Goal: Information Seeking & Learning: Learn about a topic

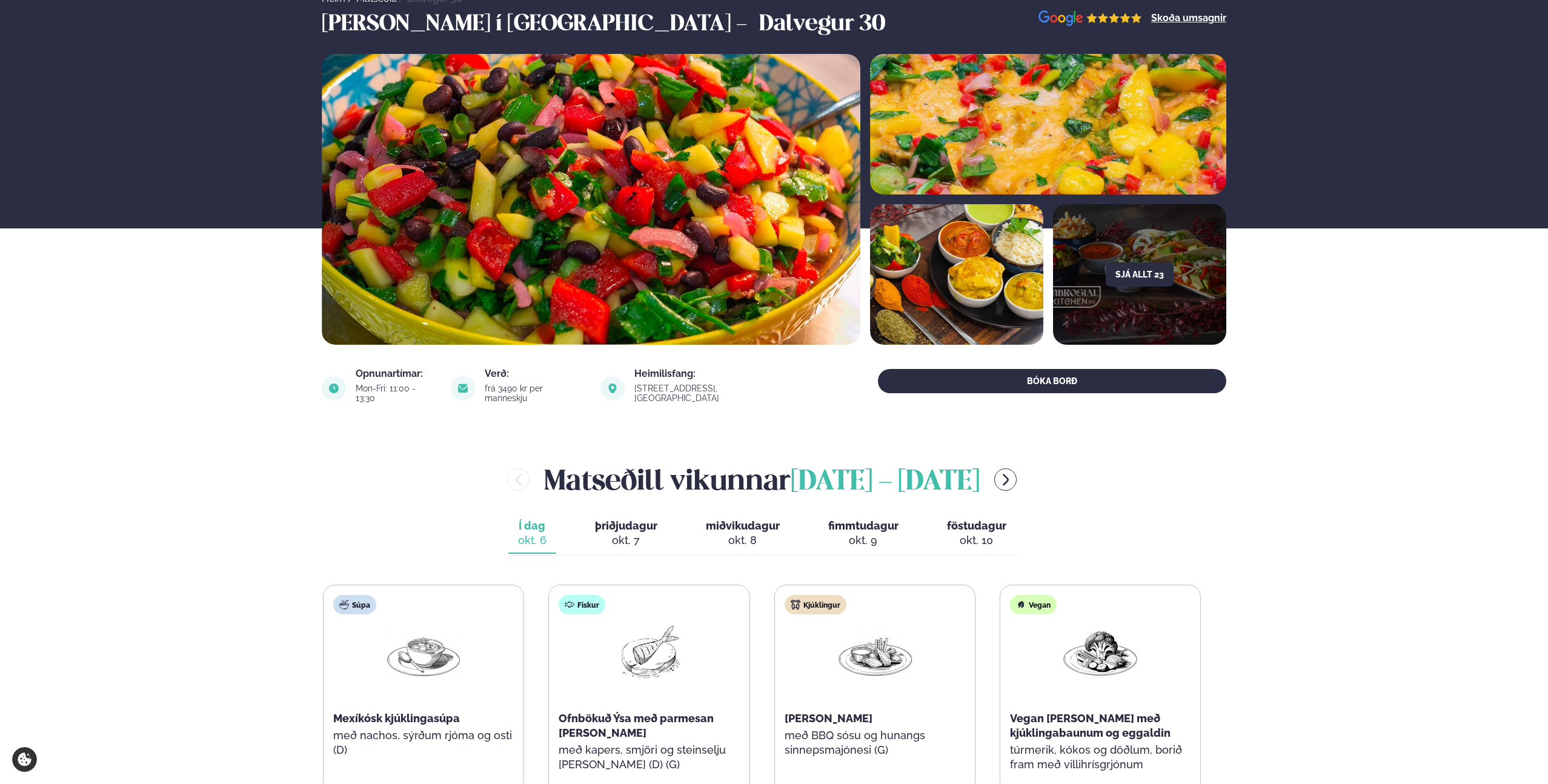
scroll to position [280, 0]
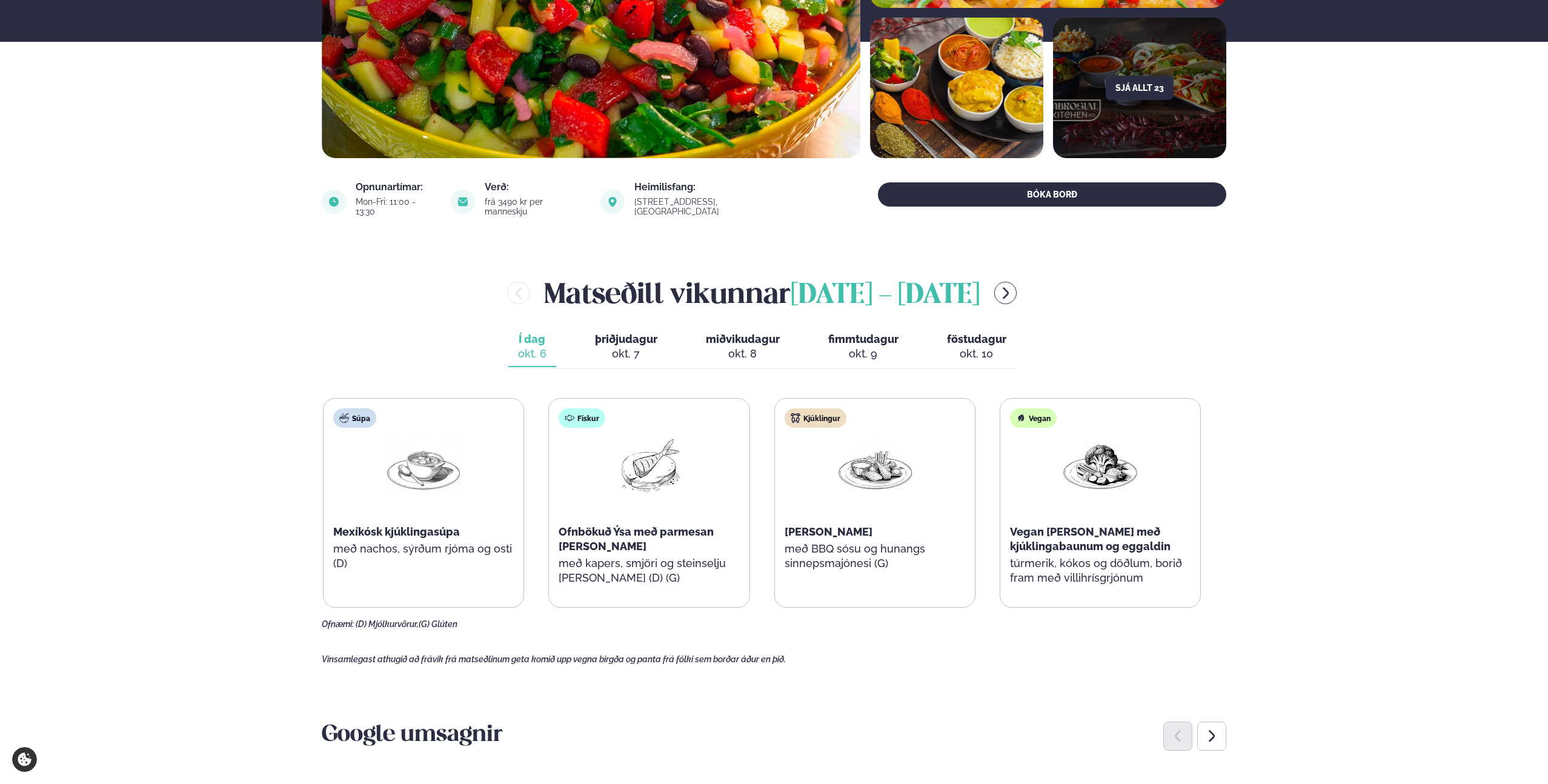
click at [603, 333] on span "þriðjudagur" at bounding box center [625, 339] width 62 height 13
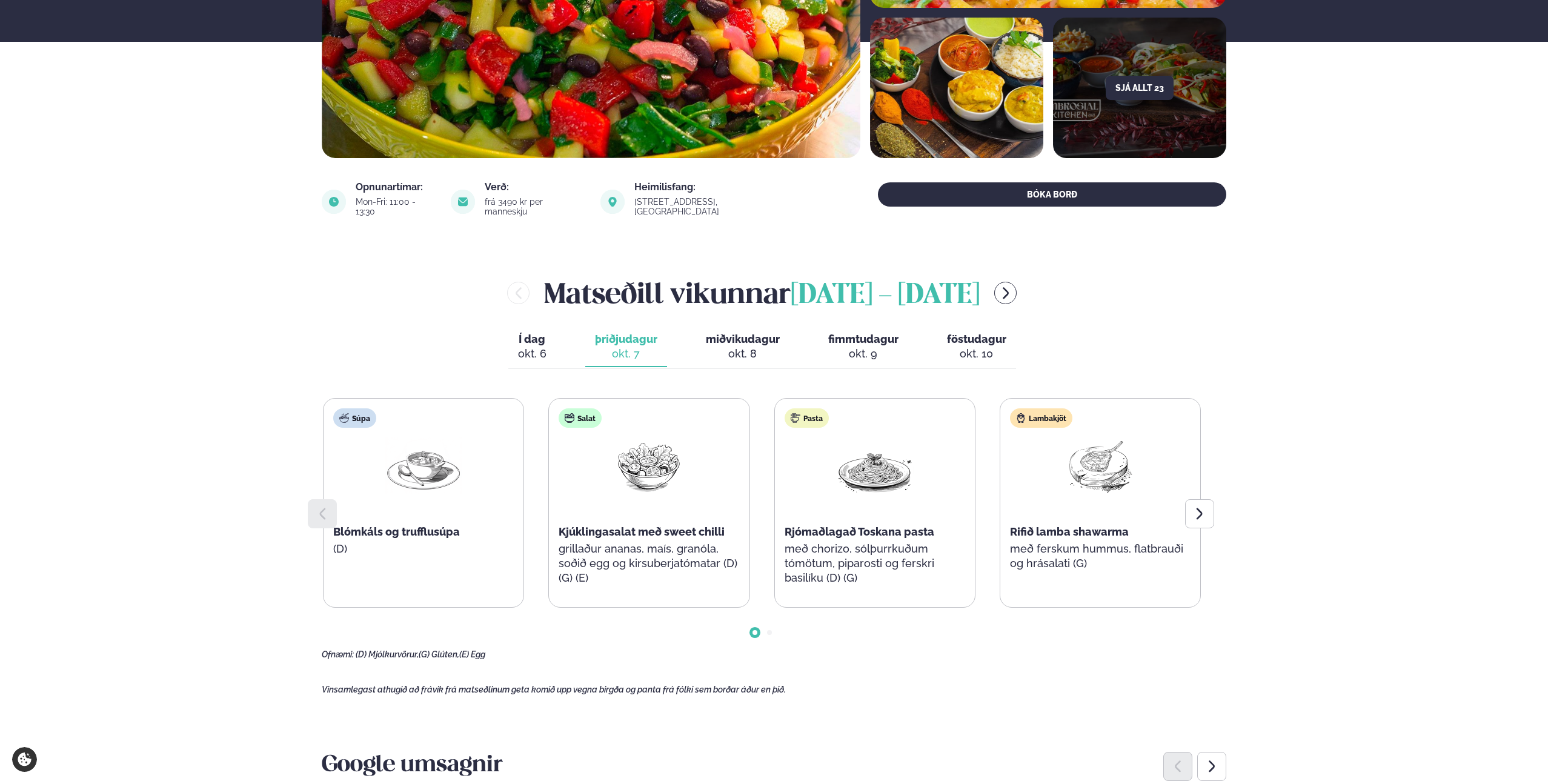
click at [558, 345] on div "Í dag Í d. [DATE] þriðjudagur þri. [DATE] miðvikudagur mið. [DATE] fimmtudagur …" at bounding box center [762, 348] width 508 height 42
click at [540, 337] on button "Í dag Í d. [DATE]" at bounding box center [532, 347] width 48 height 40
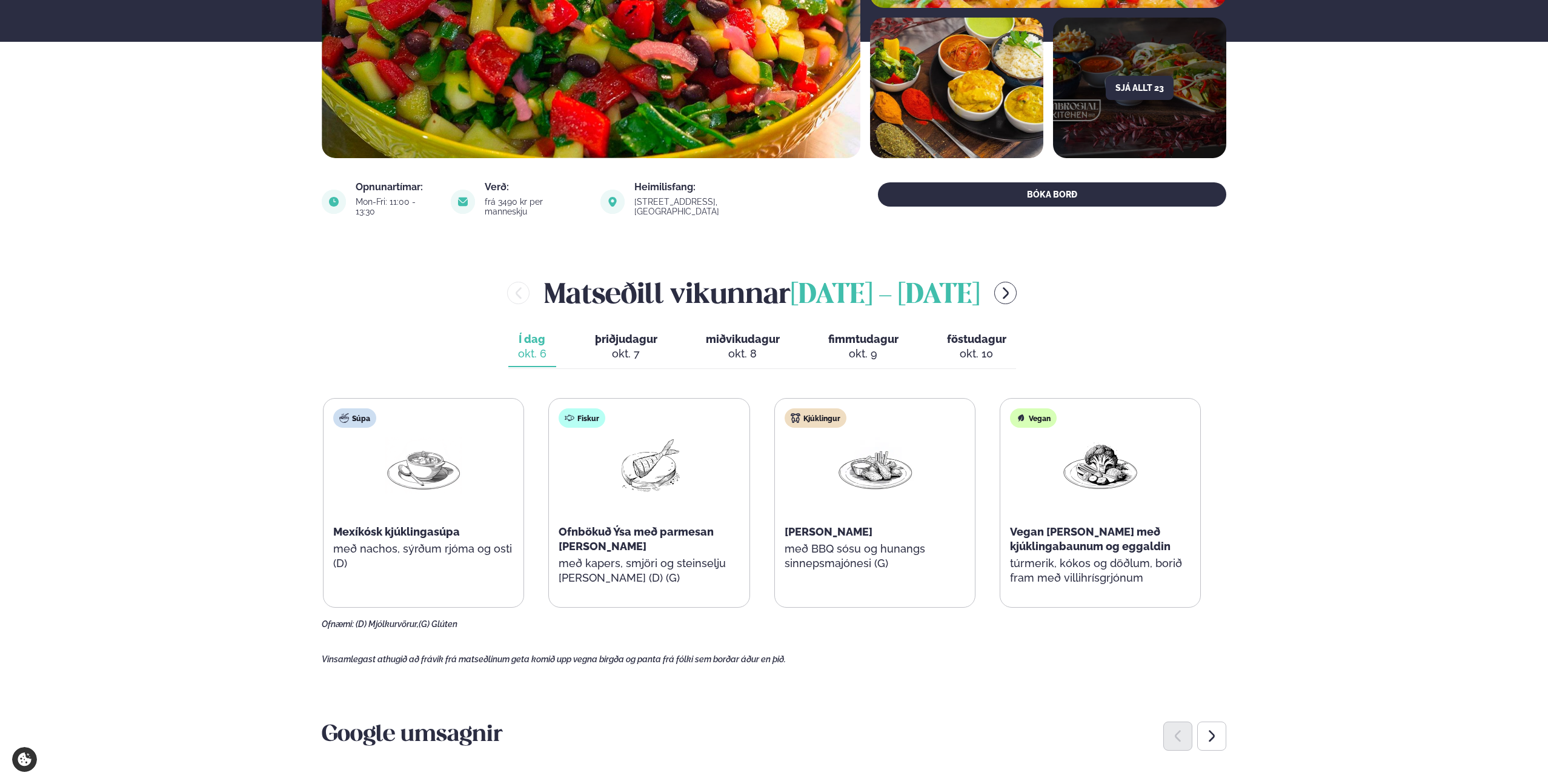
click at [714, 360] on div "[PERSON_NAME] [DATE] - [DATE] Í dag Í d. [DATE] þriðjudagur þri. [DATE] miðviku…" at bounding box center [773, 451] width 905 height 356
click at [731, 347] on div "okt. 8" at bounding box center [743, 354] width 74 height 15
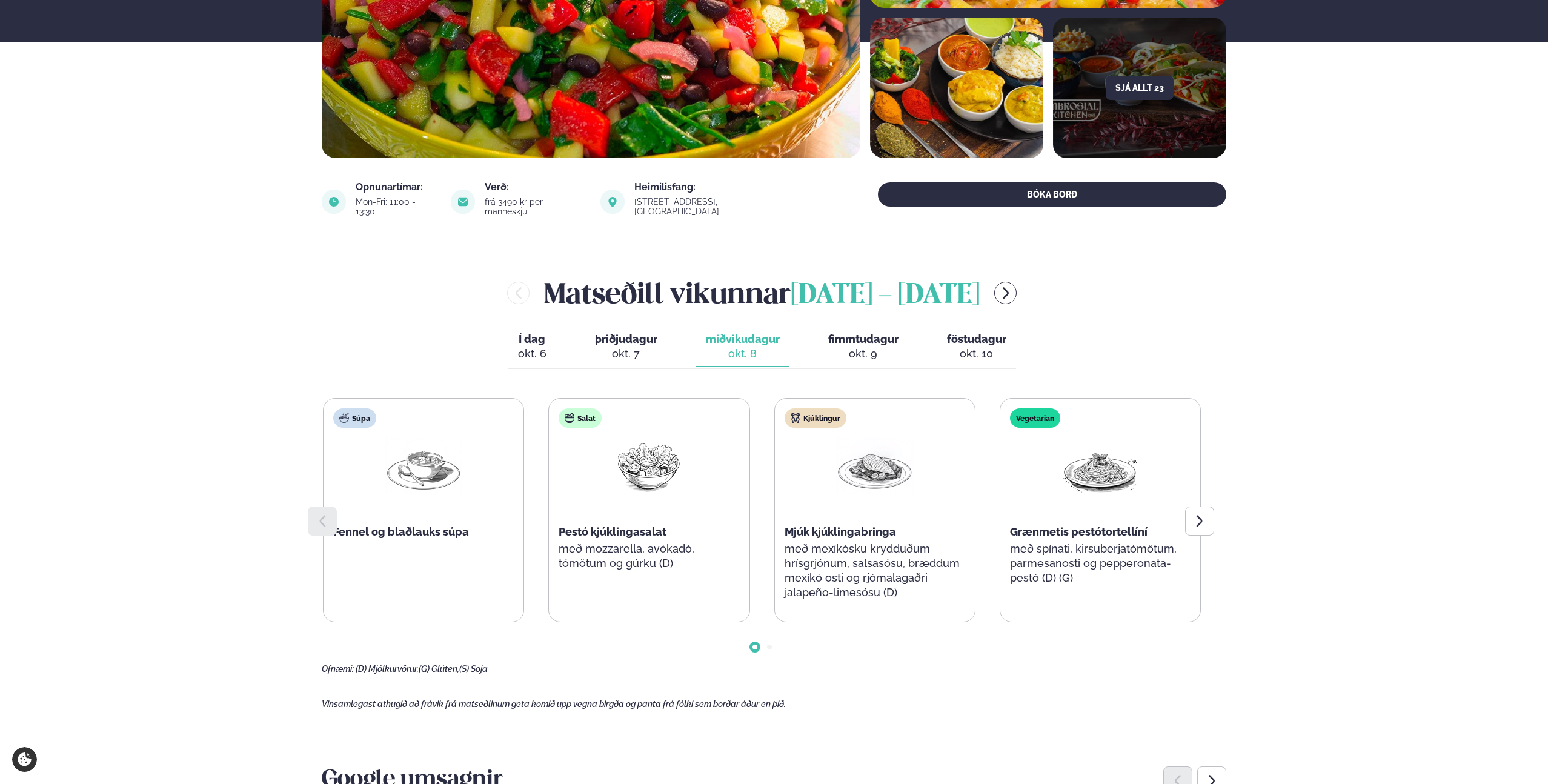
click at [624, 347] on div "okt. 7" at bounding box center [625, 354] width 62 height 15
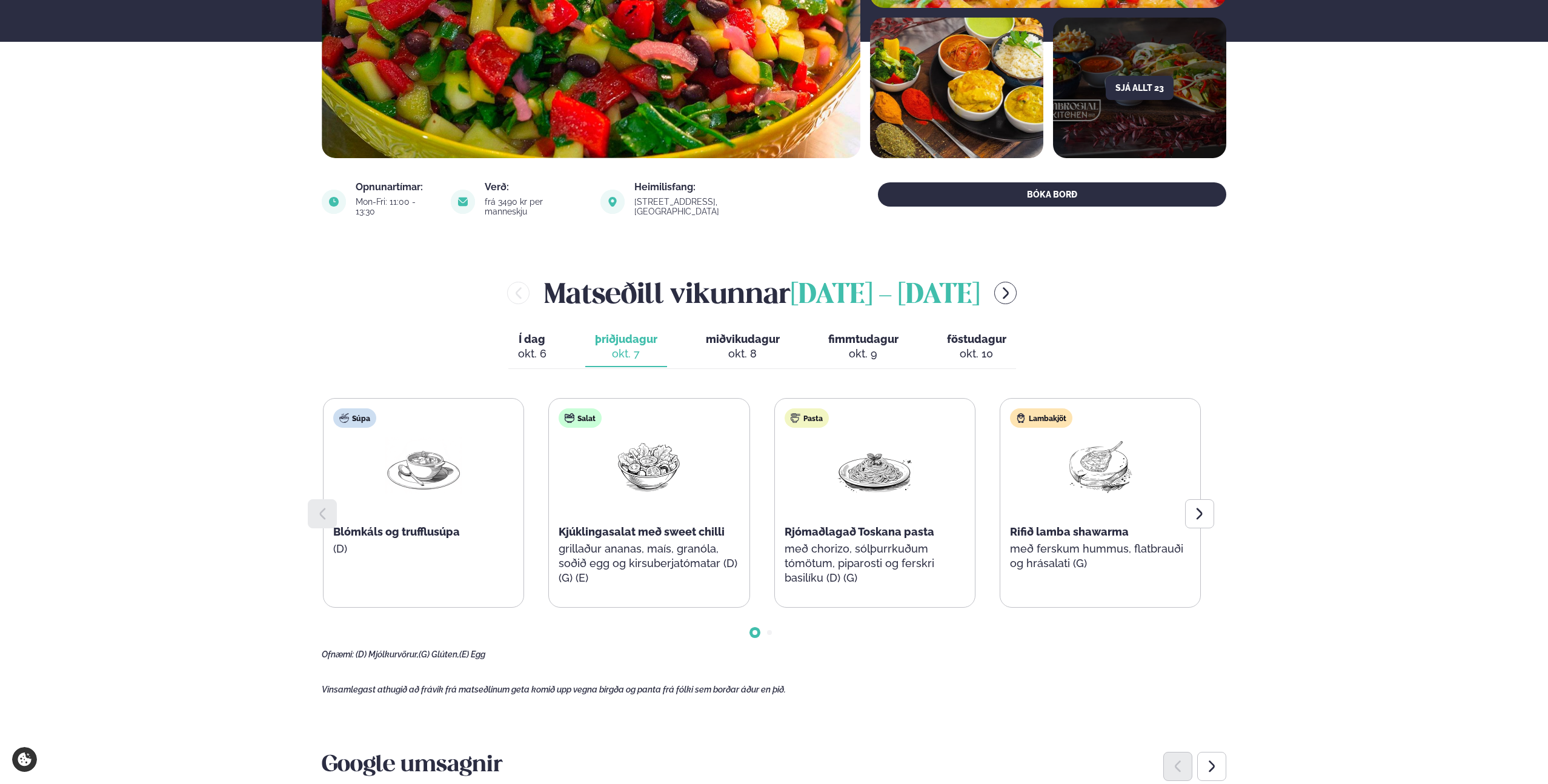
click at [546, 347] on div "okt. 6" at bounding box center [532, 354] width 29 height 15
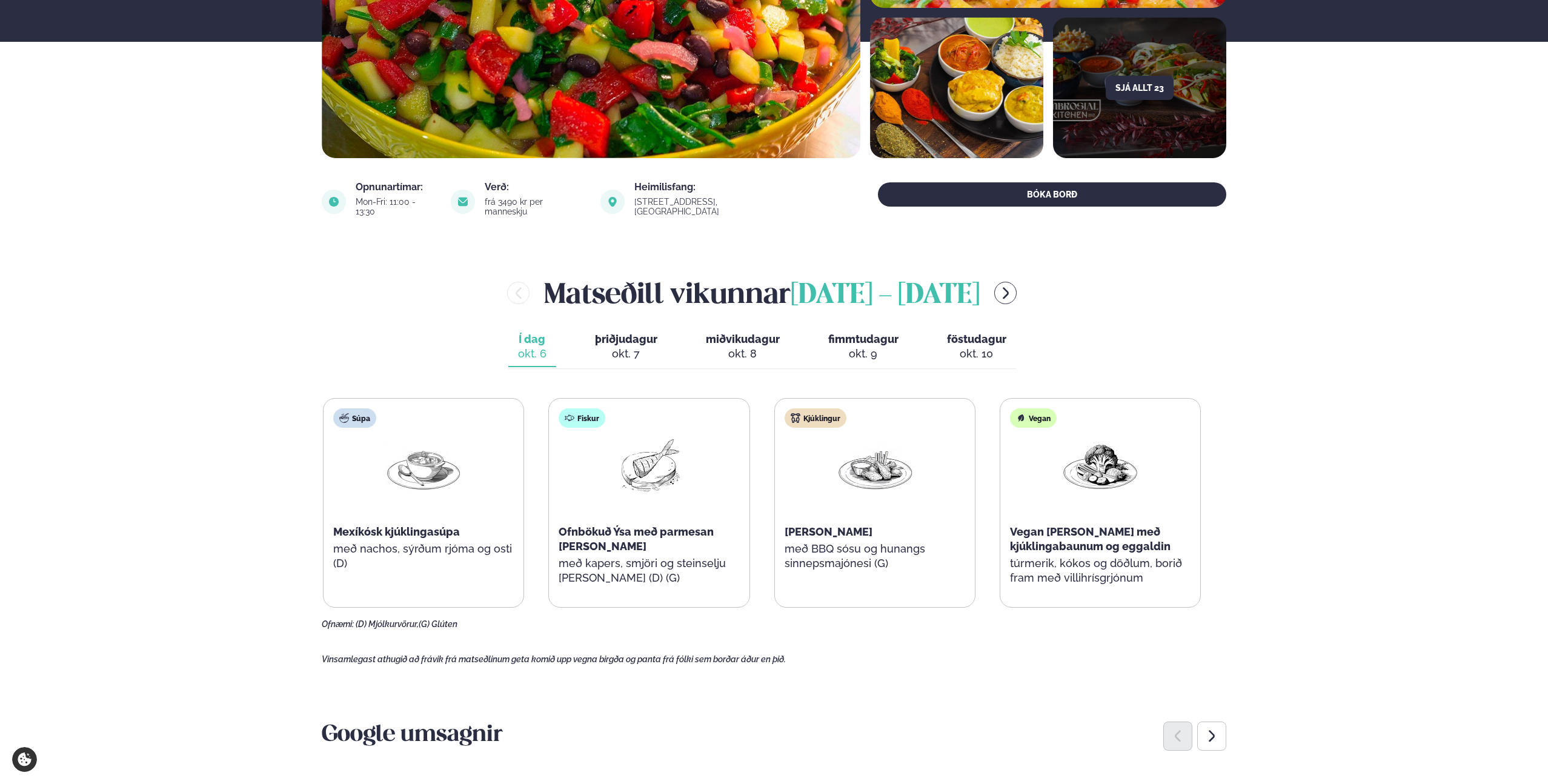
click at [603, 347] on div "okt. 7" at bounding box center [625, 354] width 62 height 15
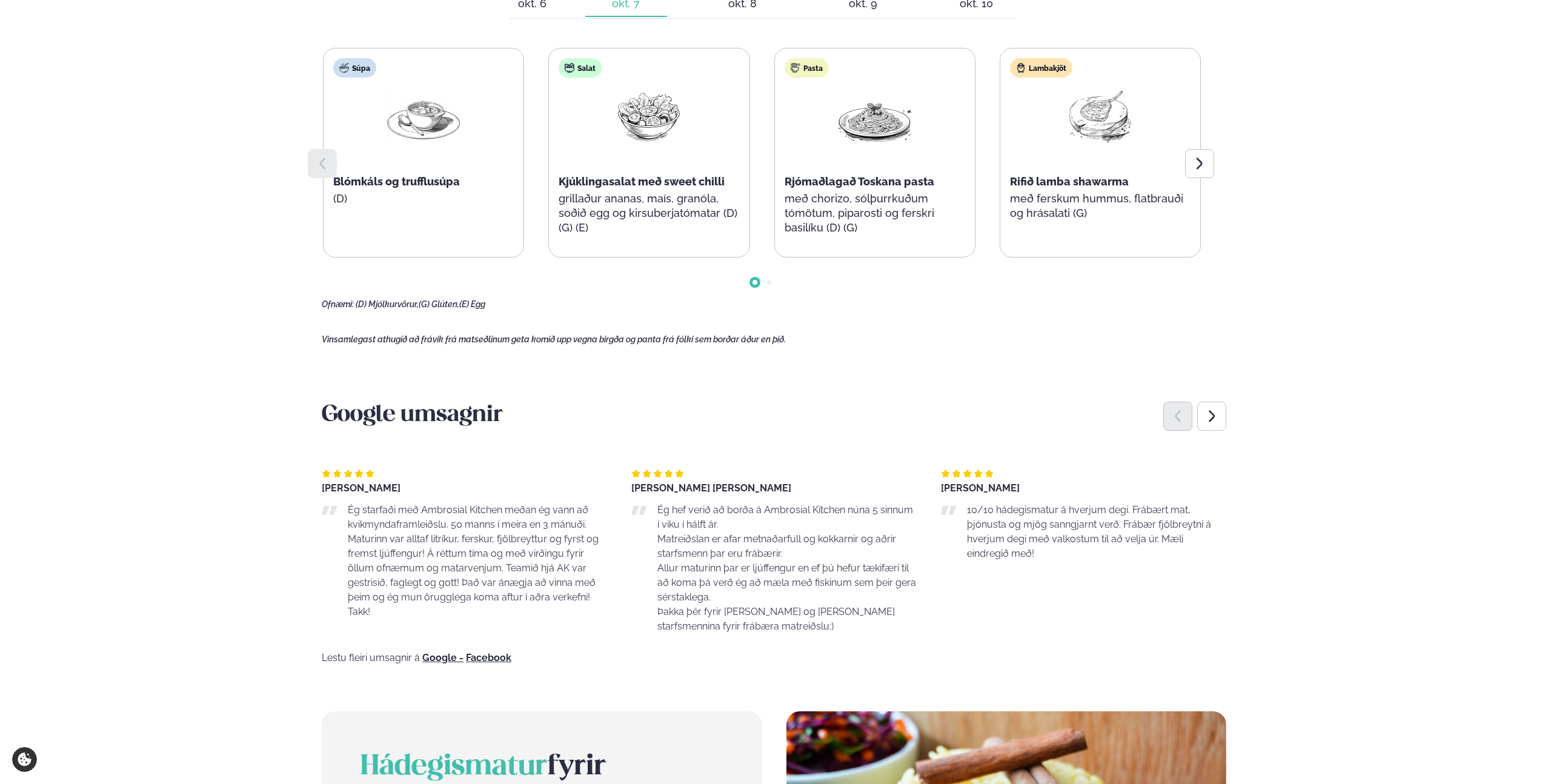
scroll to position [381, 0]
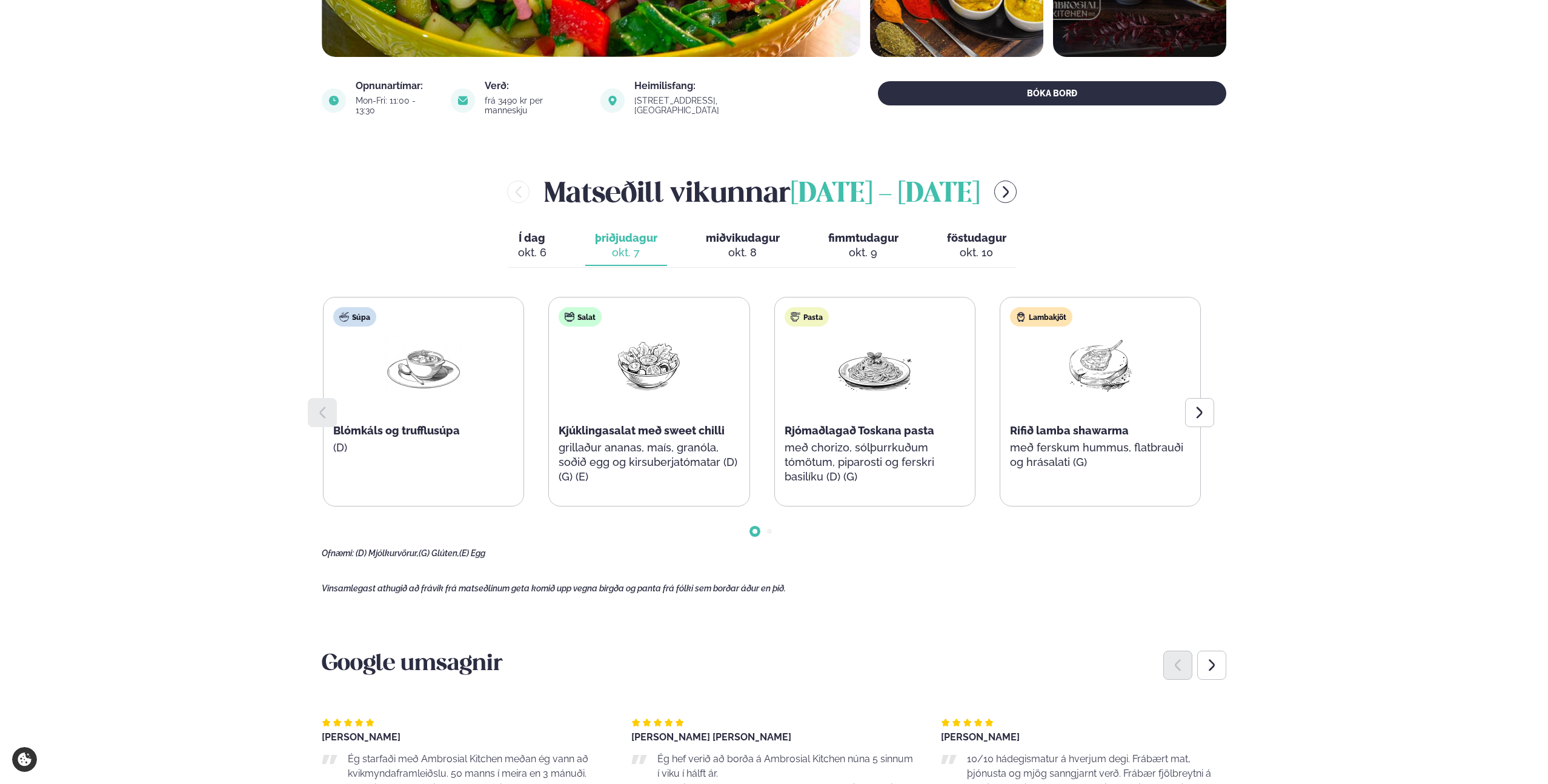
click at [762, 217] on div "[PERSON_NAME] [DATE] - [DATE] Í dag Í d. [DATE] þriðjudagur þri. [DATE] miðviku…" at bounding box center [773, 365] width 905 height 386
click at [763, 226] on button "miðvikudagur mið. [DATE]" at bounding box center [743, 246] width 93 height 40
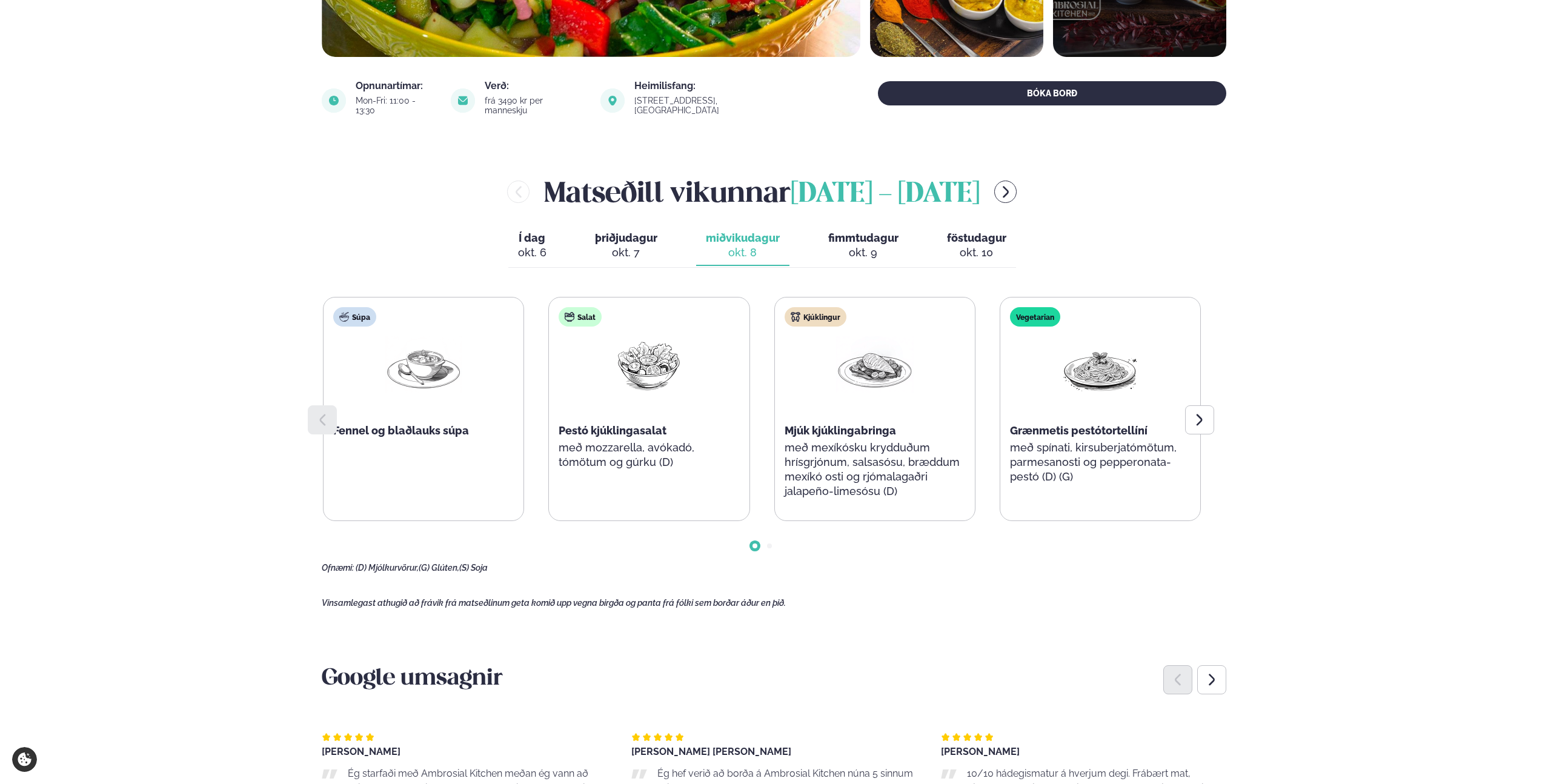
click at [858, 232] on span "fimmtudagur" at bounding box center [863, 238] width 70 height 13
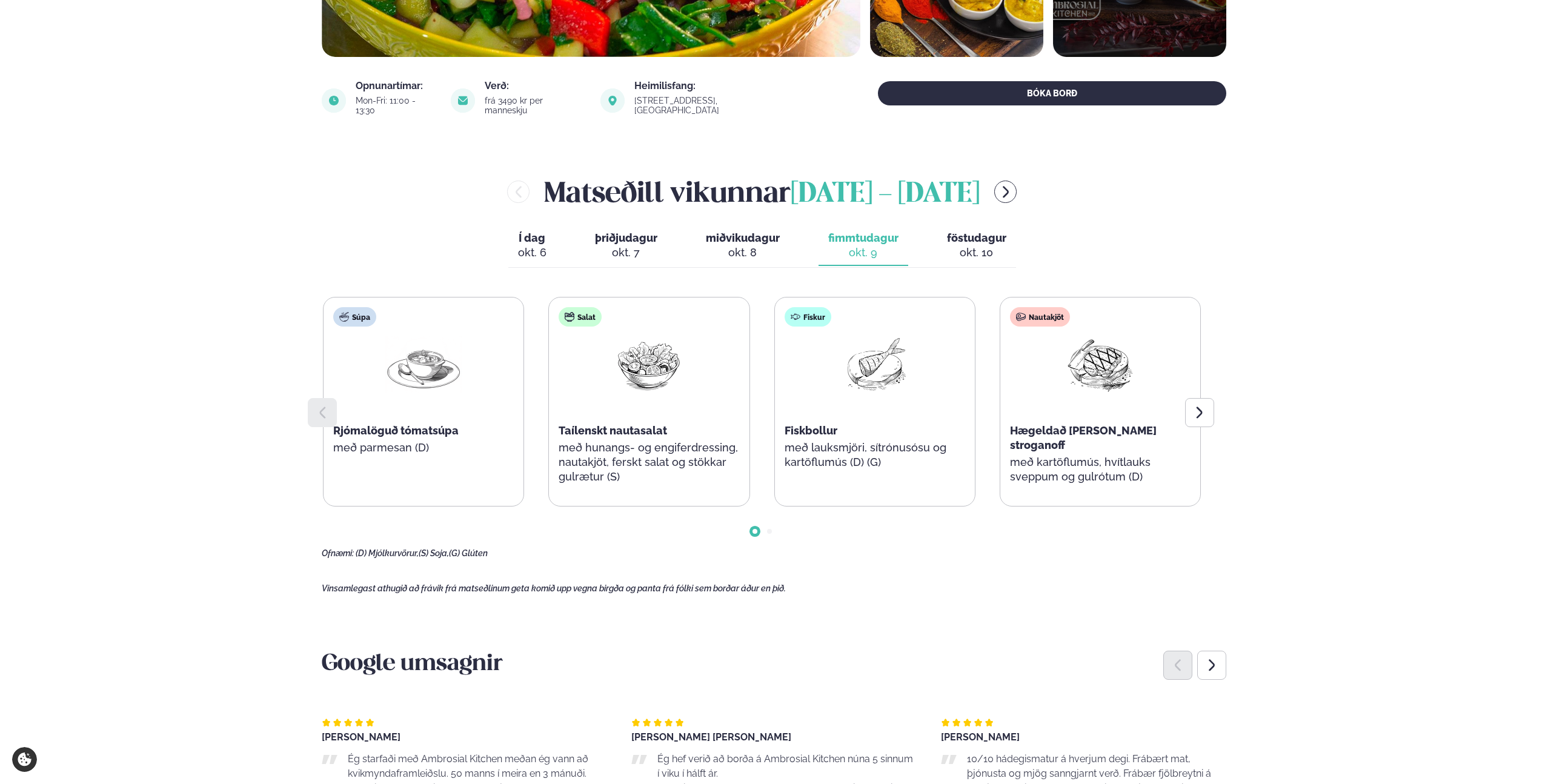
scroll to position [528, 0]
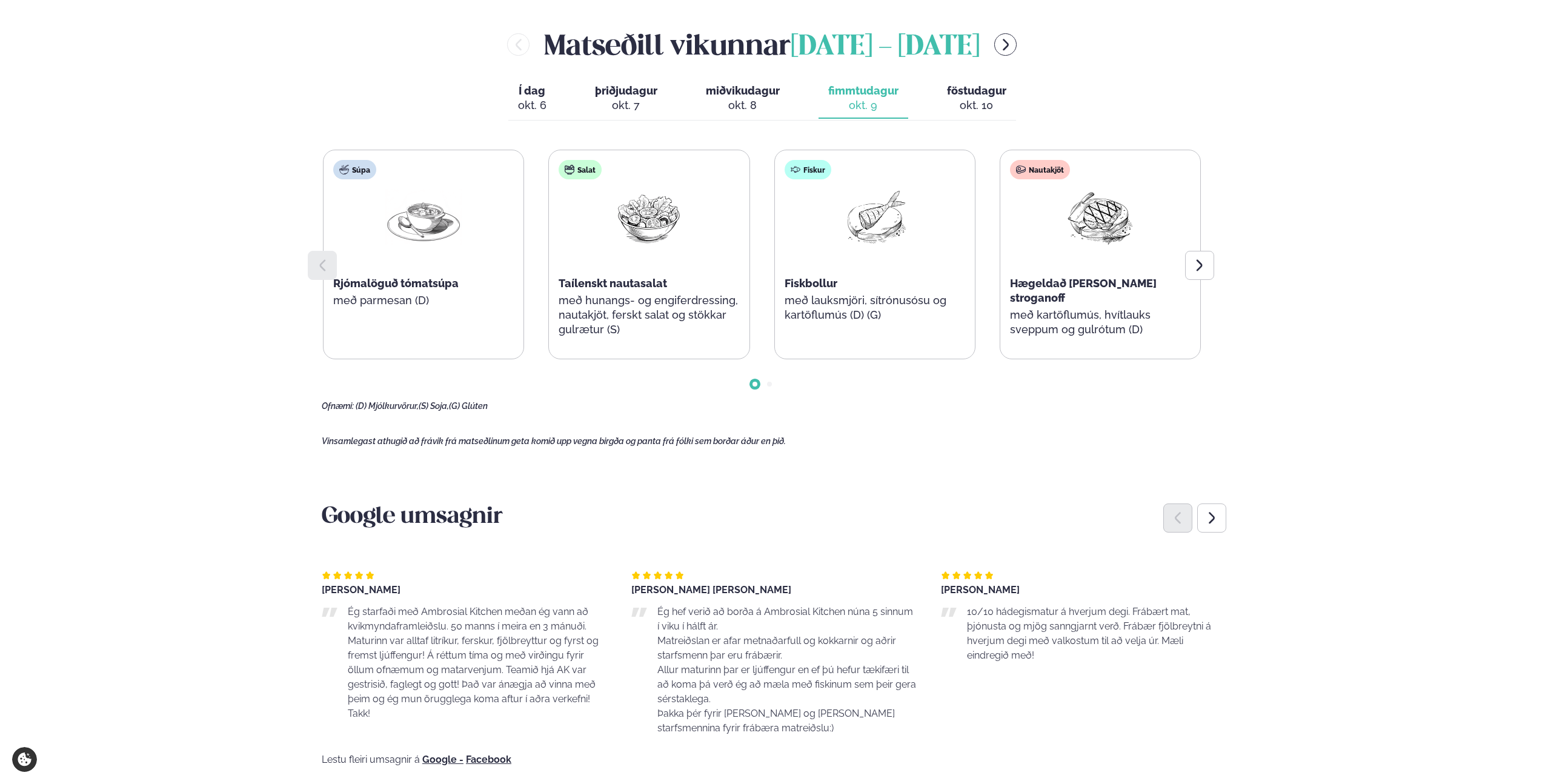
click at [1228, 258] on main "[PERSON_NAME] / Matseðill / Dalvegur 30 [PERSON_NAME] í [GEOGRAPHIC_DATA] - Dal…" at bounding box center [773, 498] width 977 height 2053
click at [1217, 257] on div "[PERSON_NAME] [DATE] - [DATE] Í dag Í d. [DATE] þriðjudagur þri. [DATE] miðviku…" at bounding box center [773, 218] width 905 height 386
click at [1203, 258] on icon at bounding box center [1200, 265] width 15 height 15
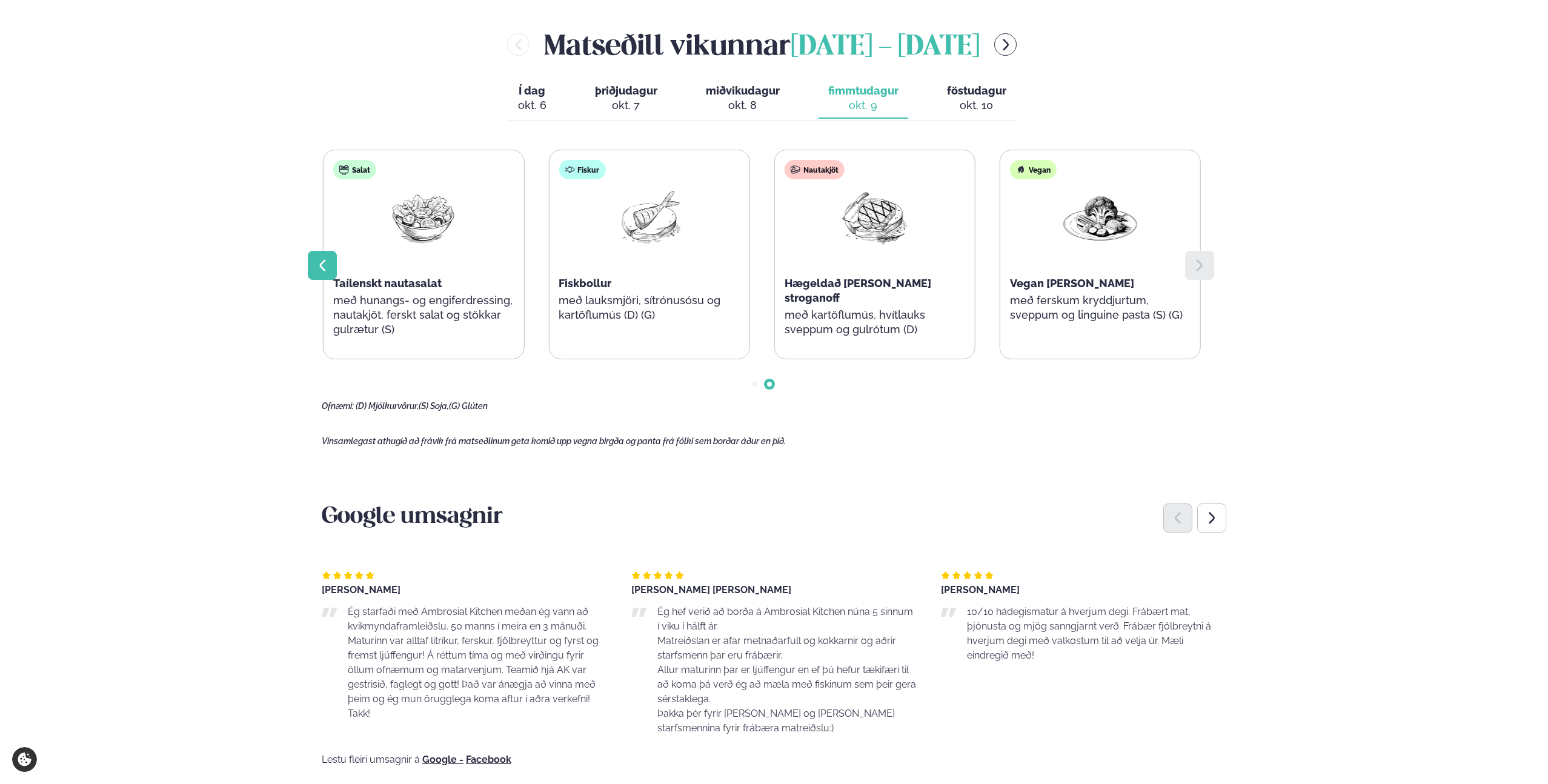
click at [326, 258] on icon at bounding box center [322, 265] width 15 height 15
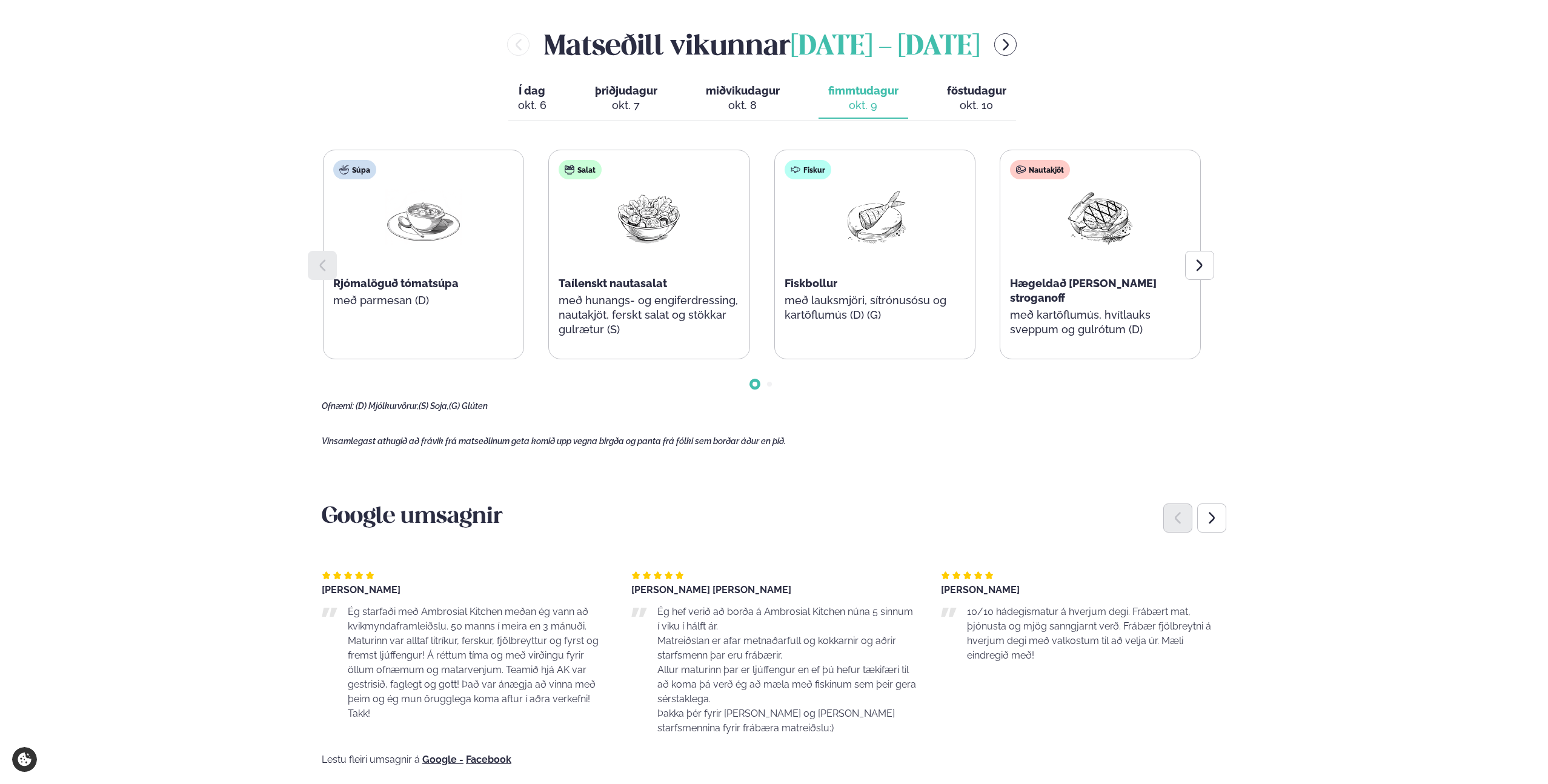
click at [790, 82] on div "Í dag Í d. [DATE] þriðjudagur þri. [DATE] miðvikudagur mið. [DATE] fimmtudagur …" at bounding box center [762, 100] width 508 height 42
click at [927, 90] on div "Í dag Í d. [DATE] þriðjudagur þri. [DATE] miðvikudagur mið. [DATE] fimmtudagur …" at bounding box center [762, 100] width 508 height 42
click at [953, 84] on span "föstudagur" at bounding box center [976, 90] width 60 height 13
